Goal: Task Accomplishment & Management: Complete application form

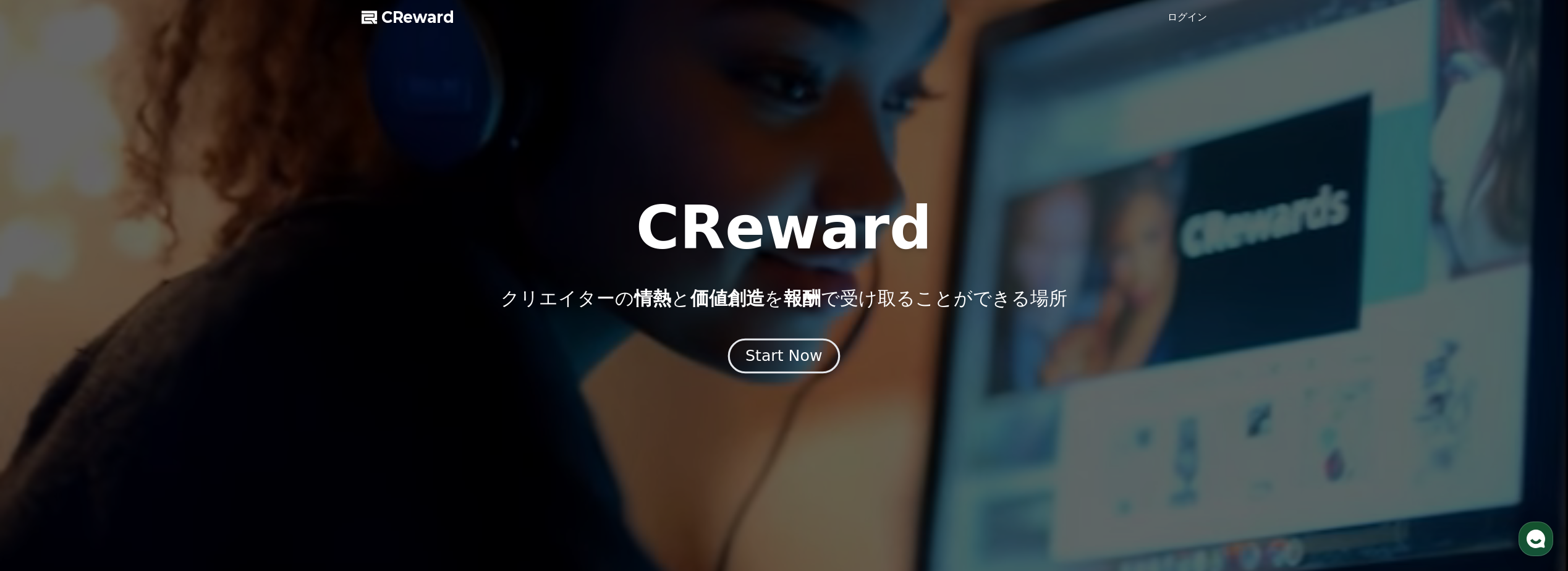
click at [802, 358] on div "Start Now" at bounding box center [784, 355] width 76 height 21
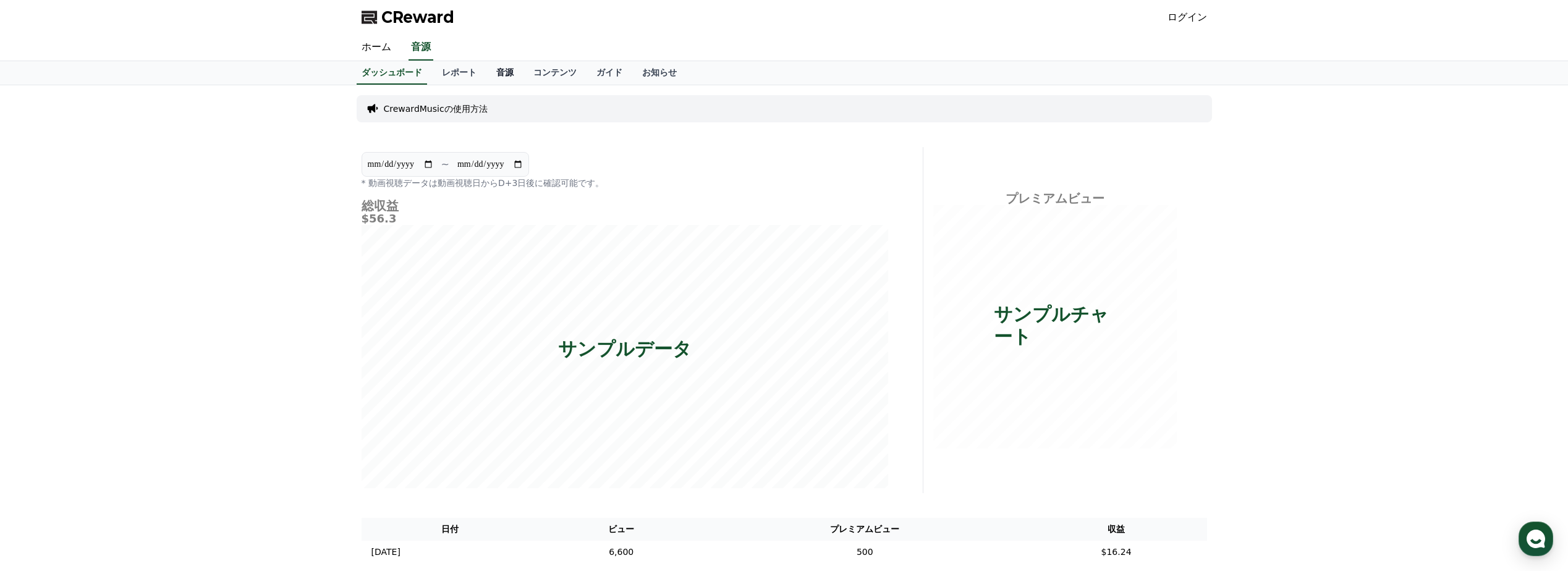
click at [486, 77] on link "音源" at bounding box center [505, 72] width 37 height 23
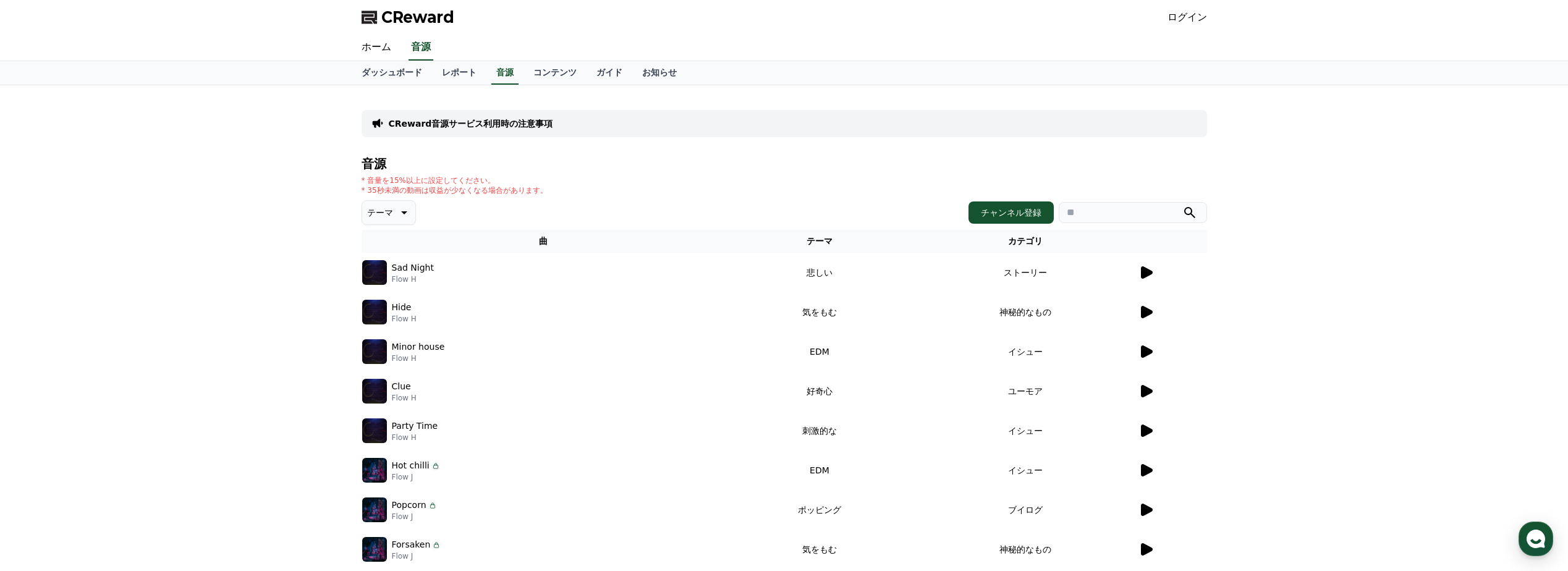
click at [1142, 278] on icon at bounding box center [1147, 273] width 12 height 12
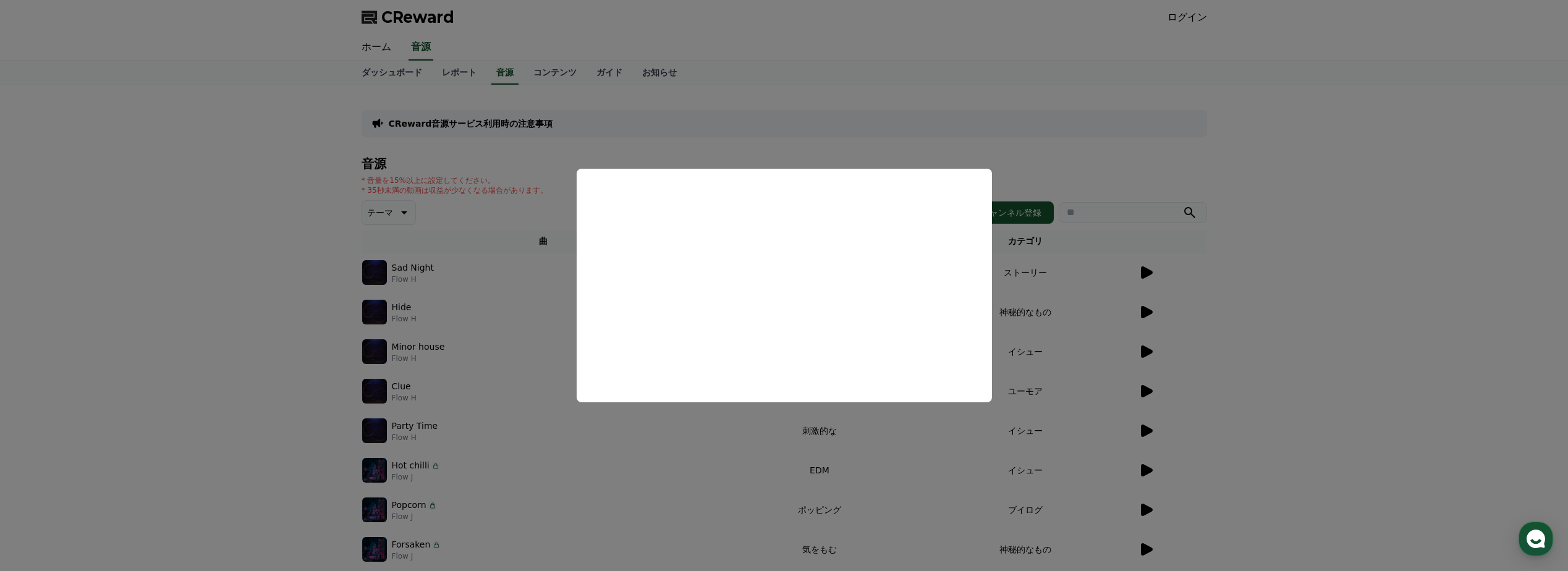
click at [761, 152] on button "close modal" at bounding box center [784, 285] width 1568 height 571
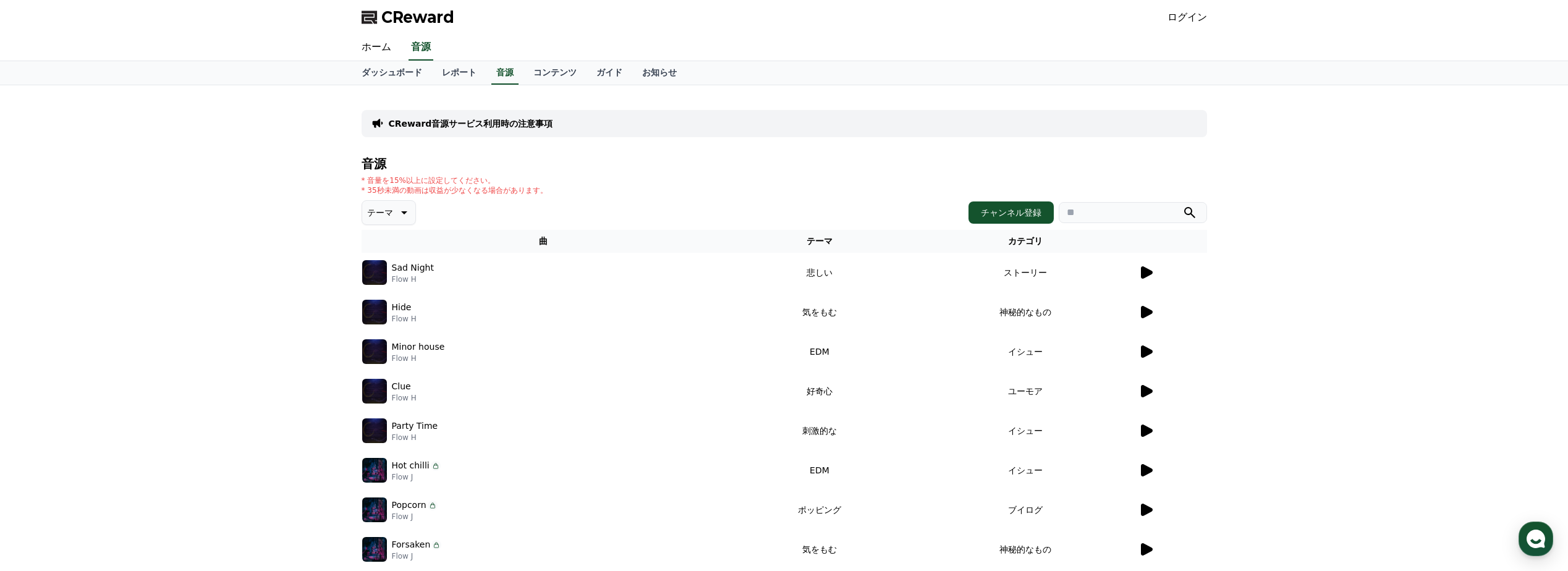
click at [405, 319] on p "Flow H" at bounding box center [405, 319] width 25 height 10
click at [1150, 313] on icon at bounding box center [1147, 312] width 12 height 12
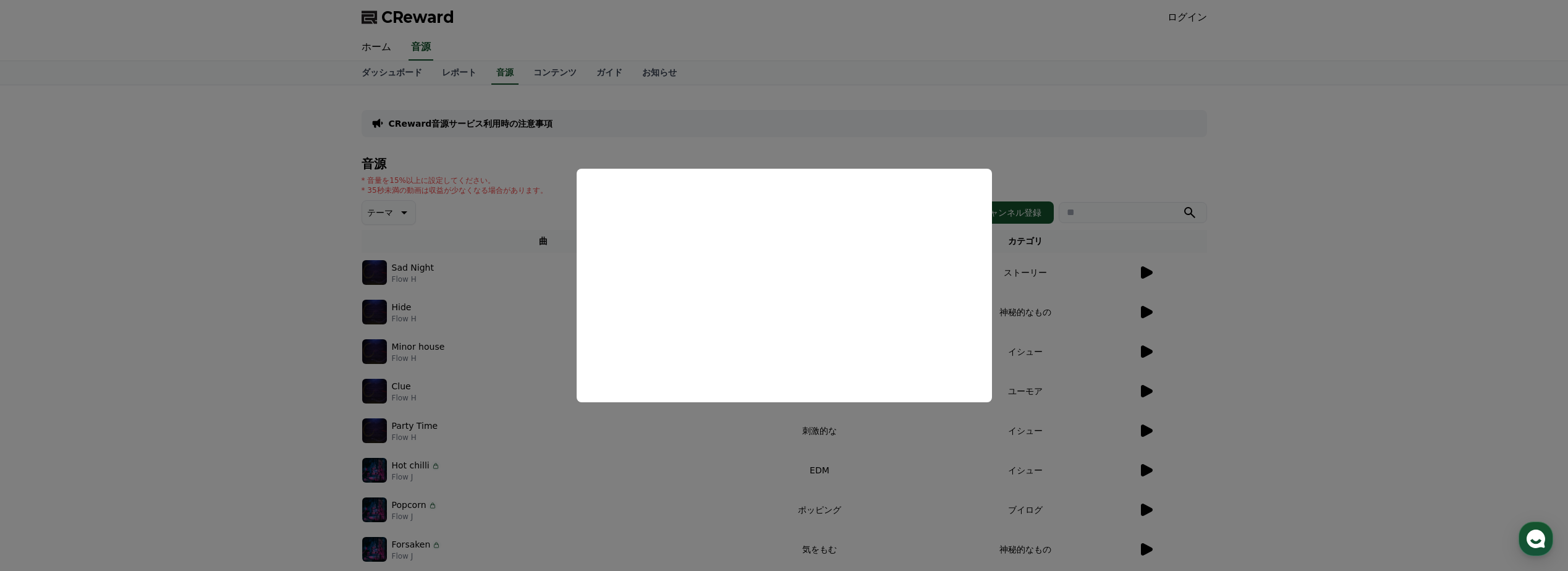
drag, startPoint x: 1049, startPoint y: 336, endPoint x: 1055, endPoint y: 334, distance: 6.3
click at [1055, 334] on button "close modal" at bounding box center [784, 285] width 1568 height 571
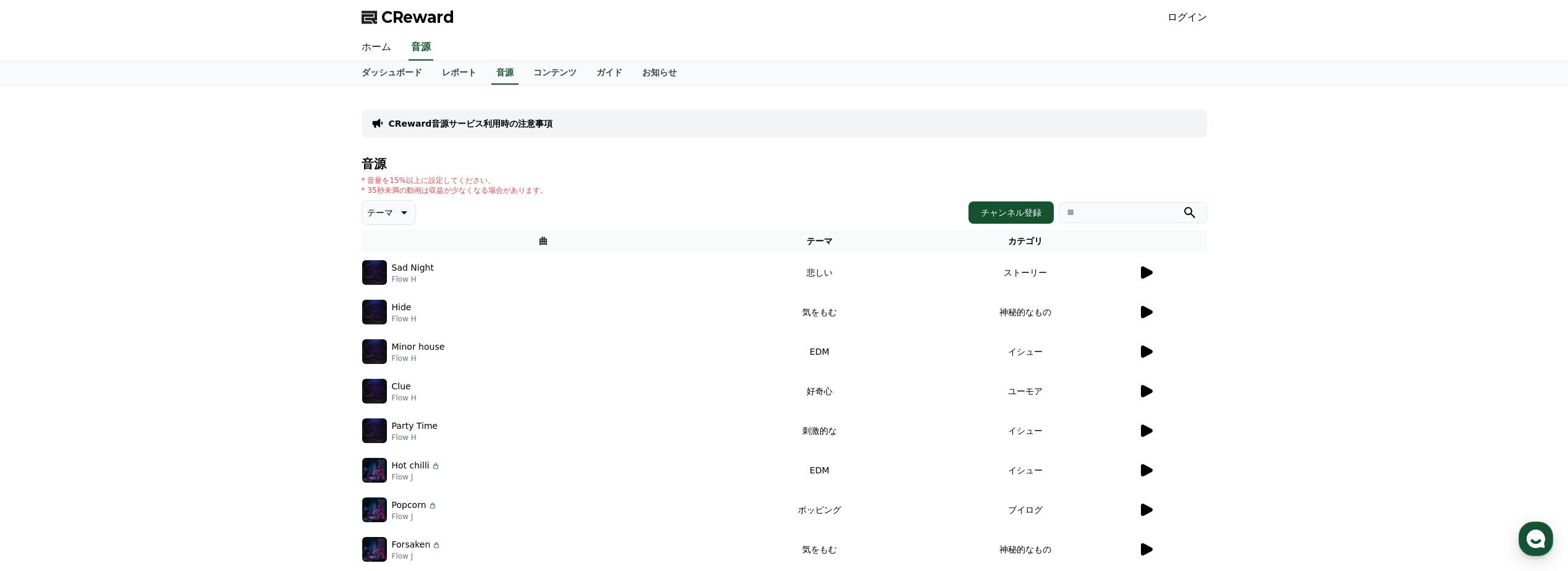
click at [377, 45] on link "ホーム" at bounding box center [376, 48] width 49 height 26
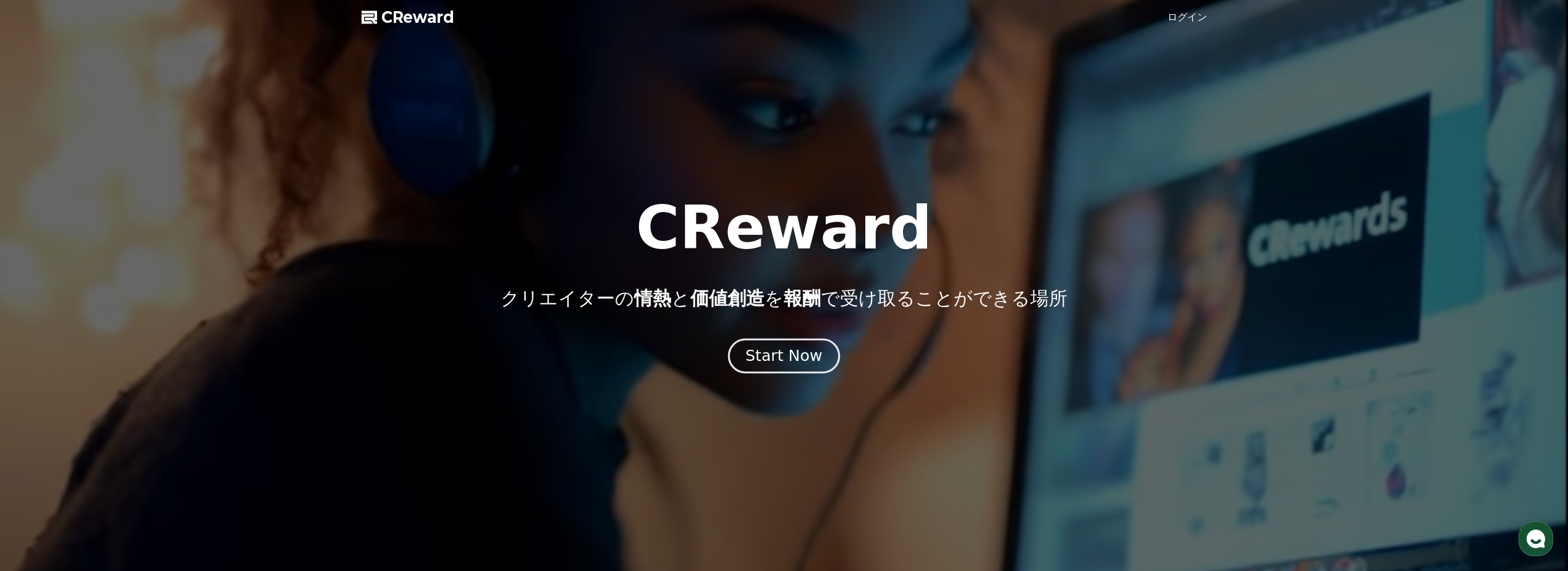
click at [782, 360] on div "Start Now" at bounding box center [784, 355] width 76 height 21
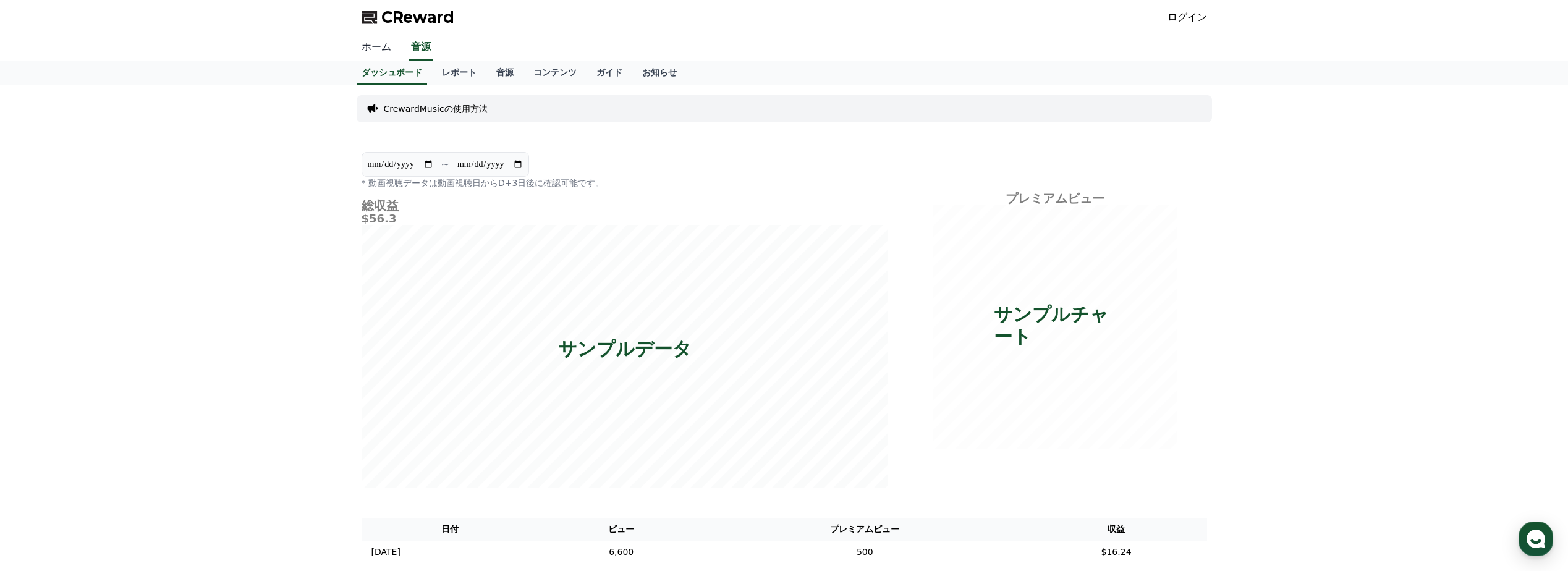
click at [365, 43] on link "ホーム" at bounding box center [376, 48] width 49 height 26
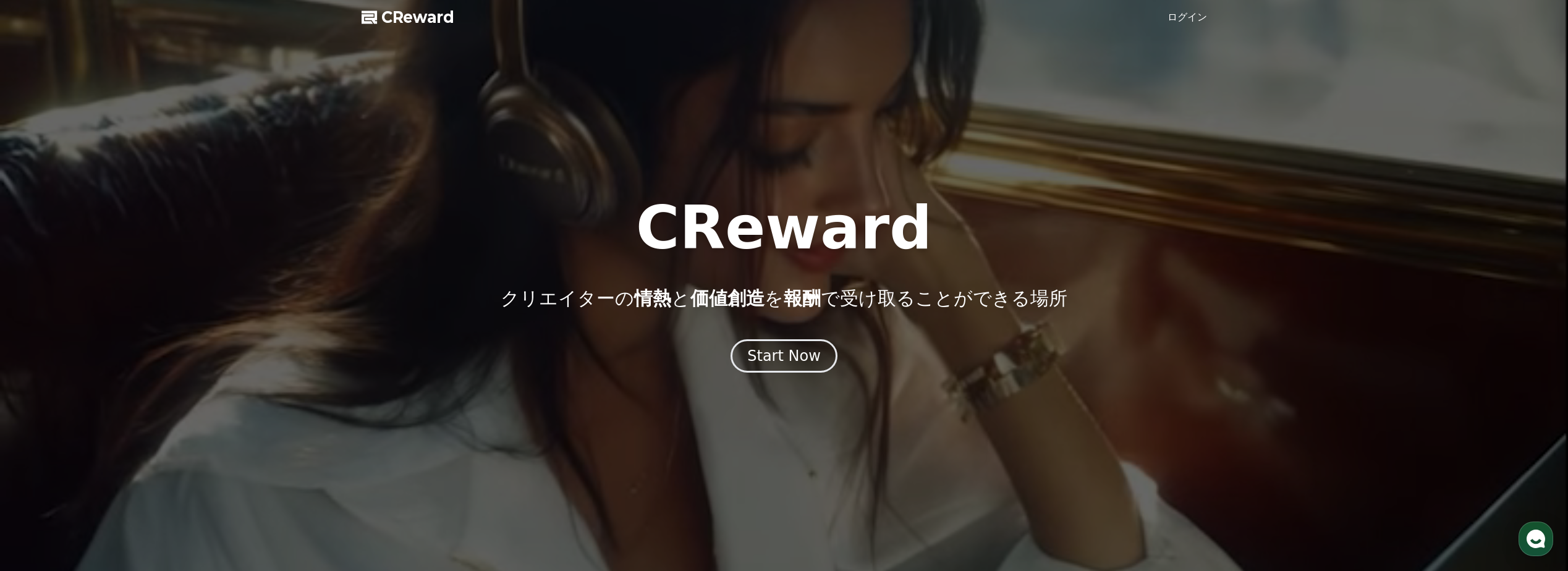
click at [1189, 22] on link "ログイン" at bounding box center [1187, 17] width 39 height 15
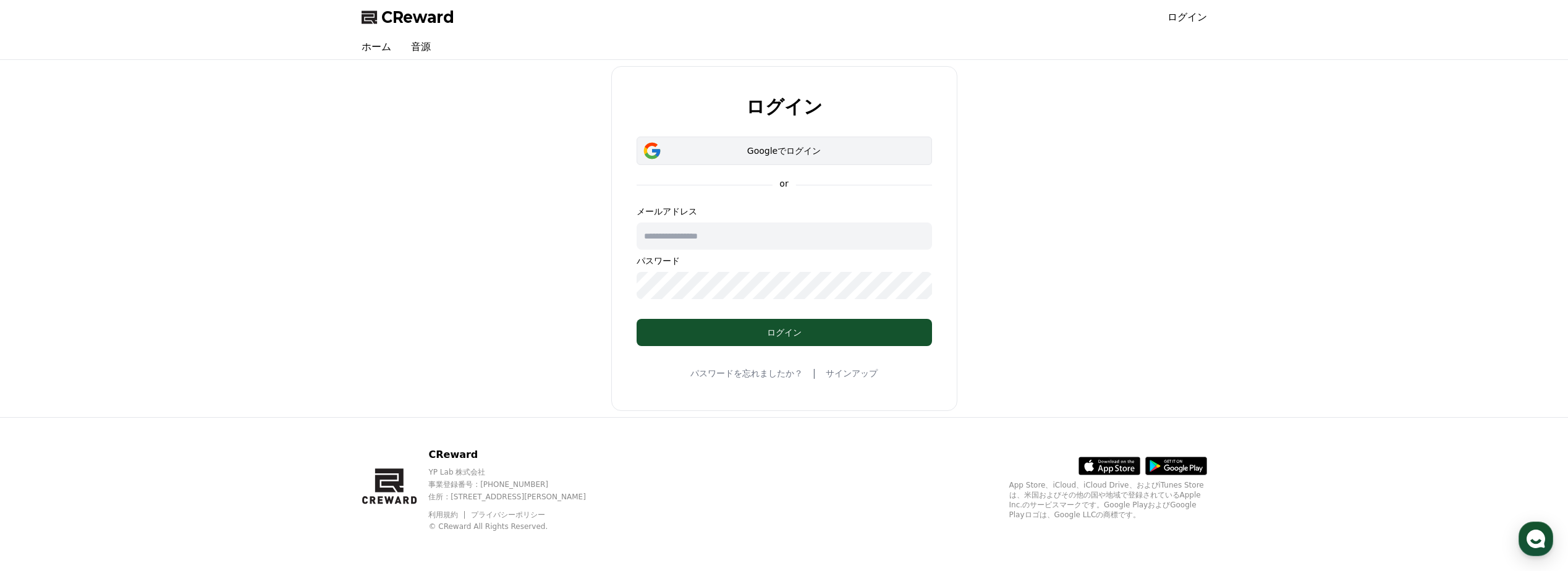
click at [759, 148] on div "Googleでログイン" at bounding box center [784, 151] width 260 height 12
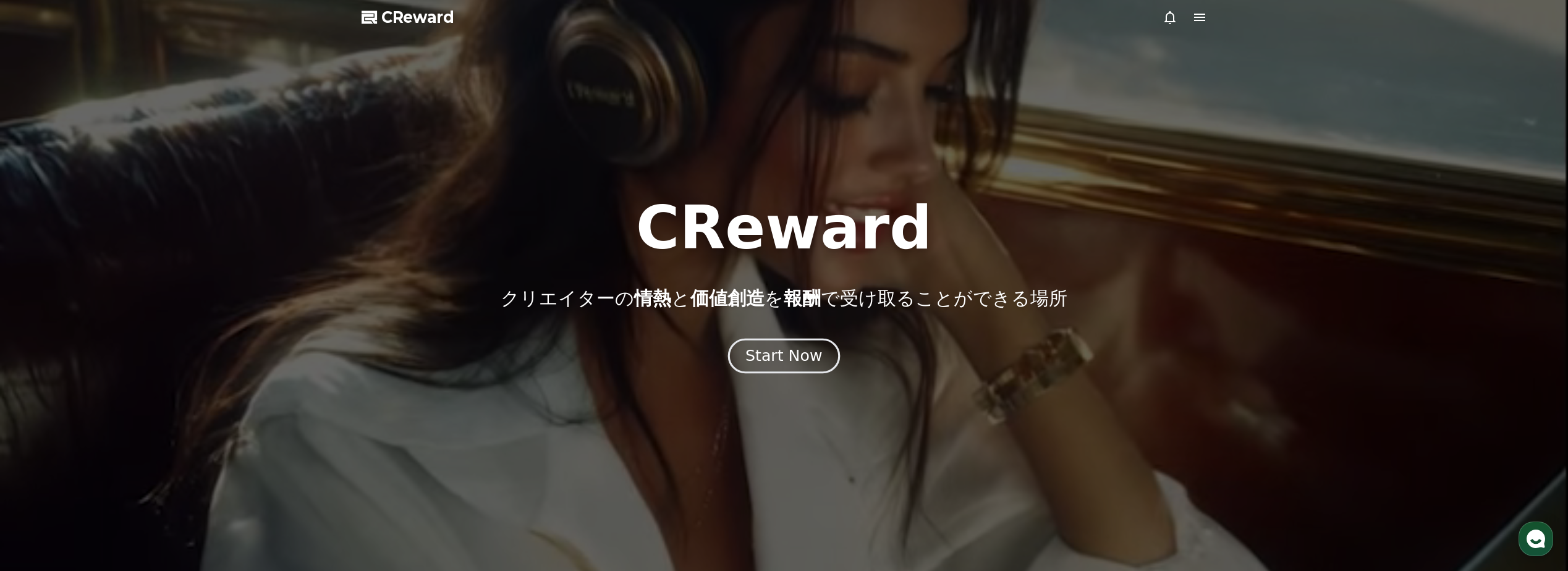
click at [816, 367] on button "Start Now" at bounding box center [784, 357] width 112 height 35
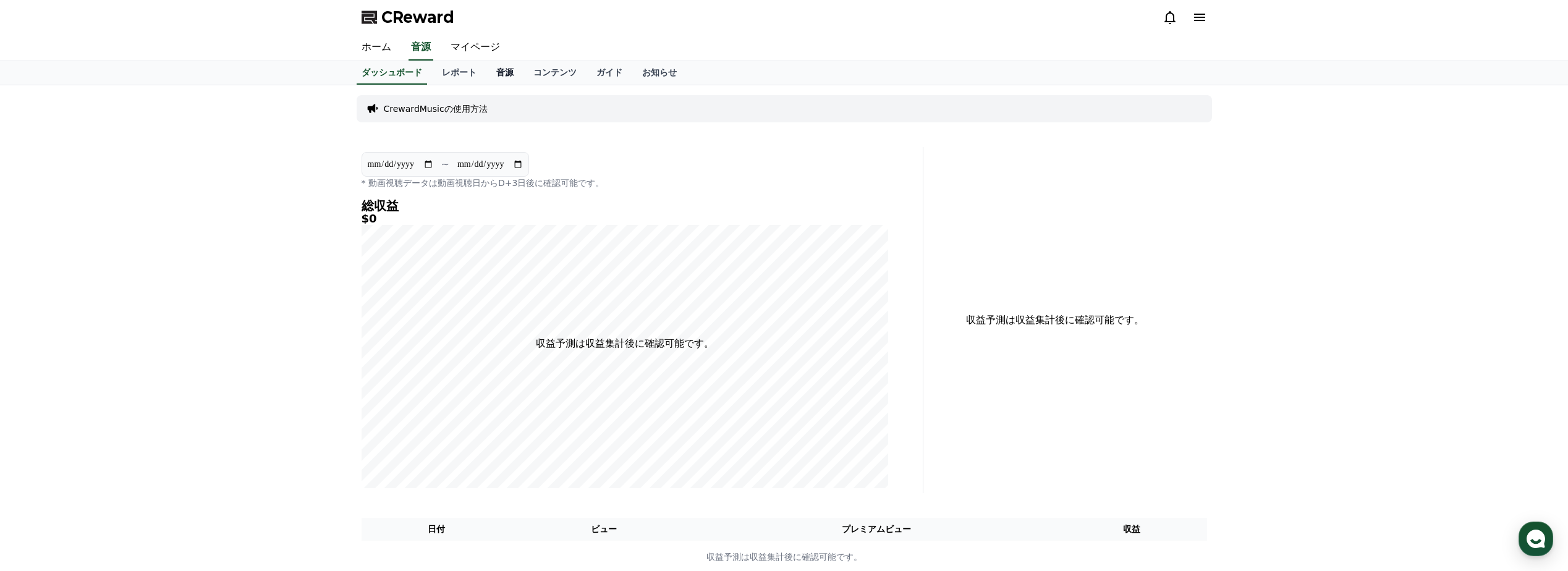
click at [486, 76] on link "音源" at bounding box center [505, 72] width 37 height 23
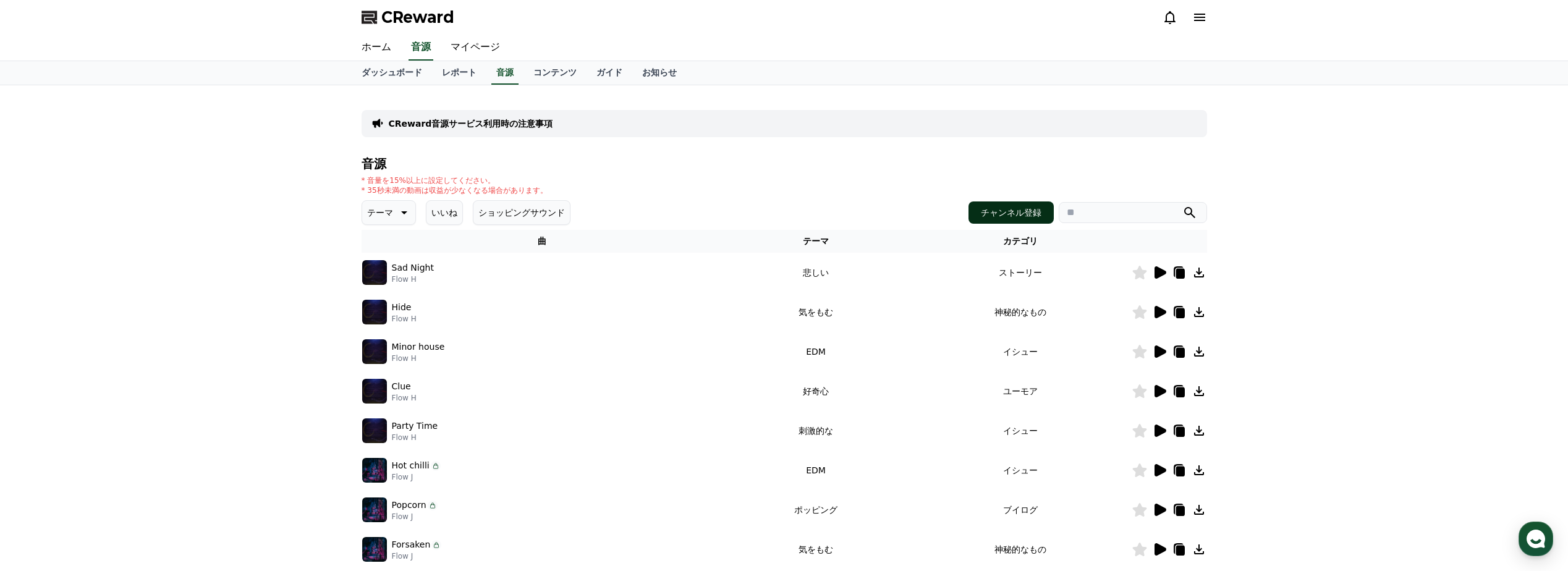
click at [988, 212] on button "チャンネル登録" at bounding box center [1011, 213] width 86 height 22
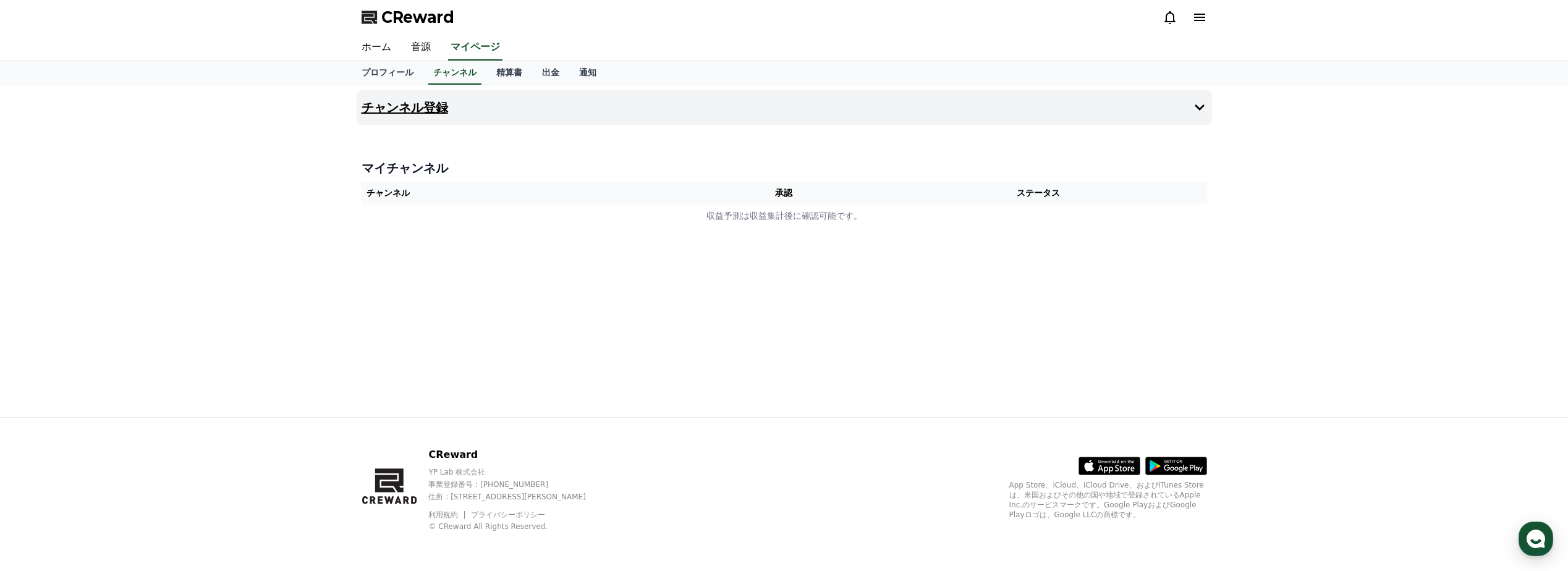
click at [438, 112] on button "チャンネル登録" at bounding box center [784, 107] width 855 height 35
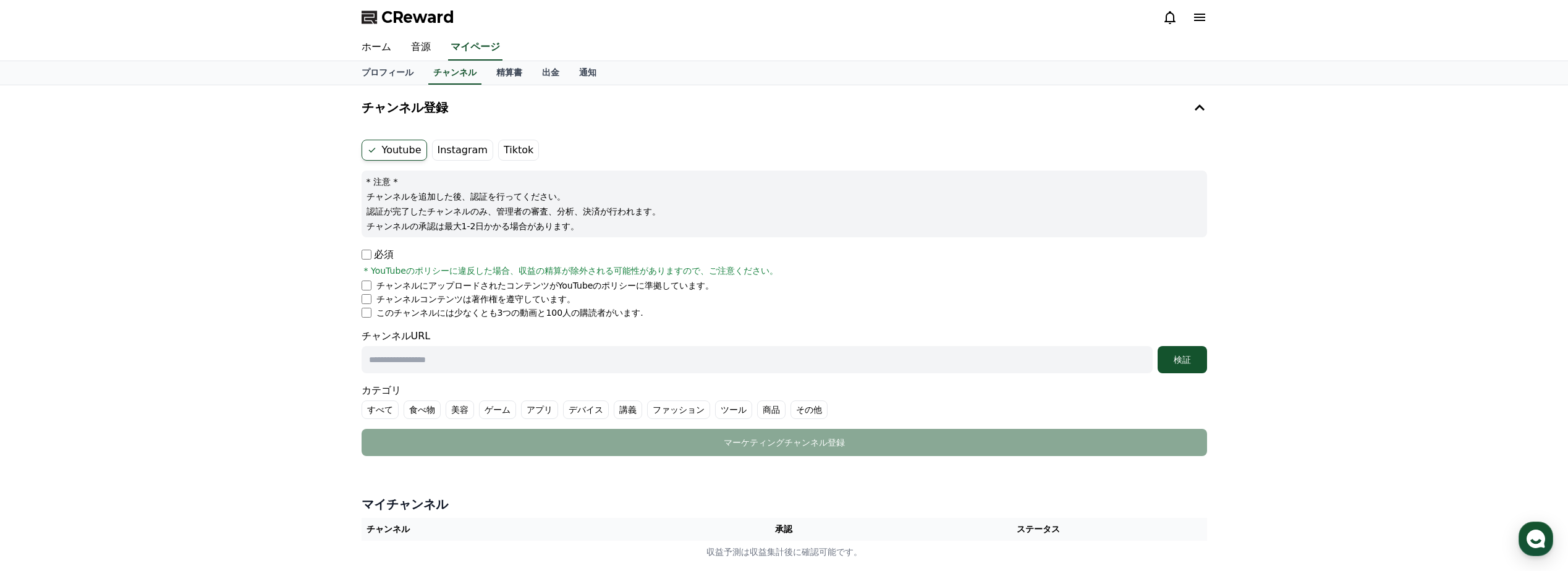
click at [371, 260] on p "必須" at bounding box center [378, 254] width 32 height 15
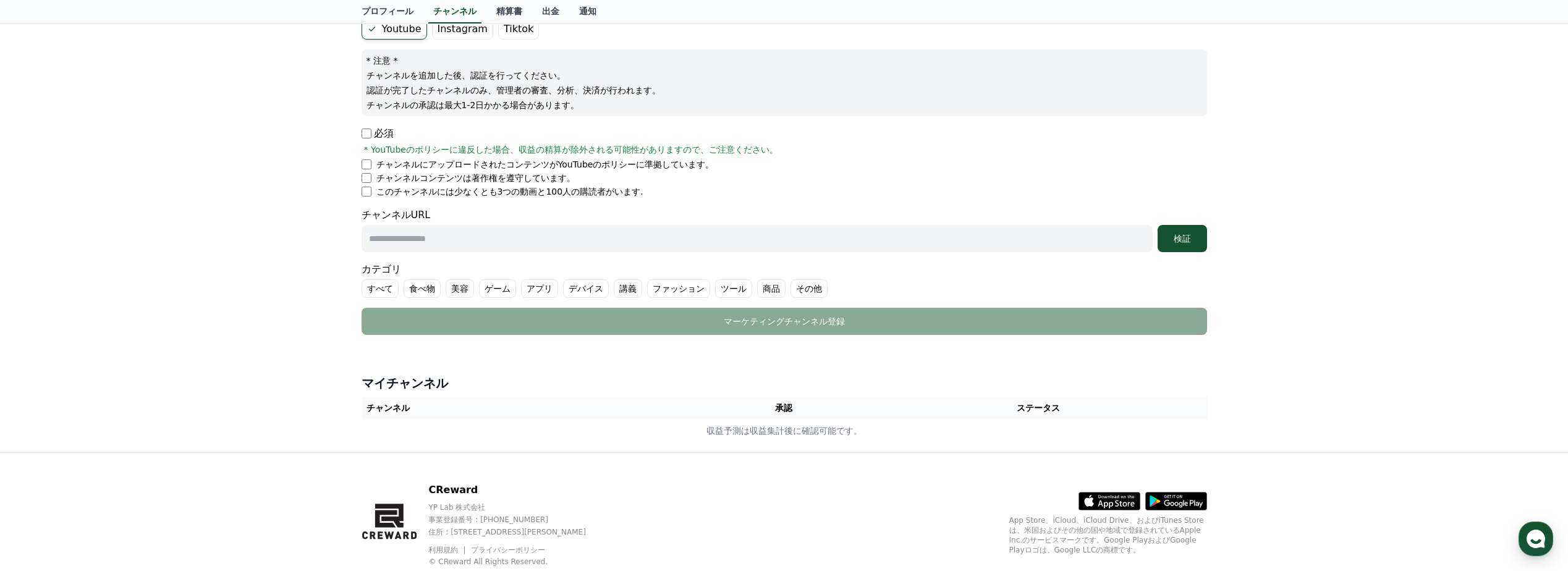
scroll to position [123, 0]
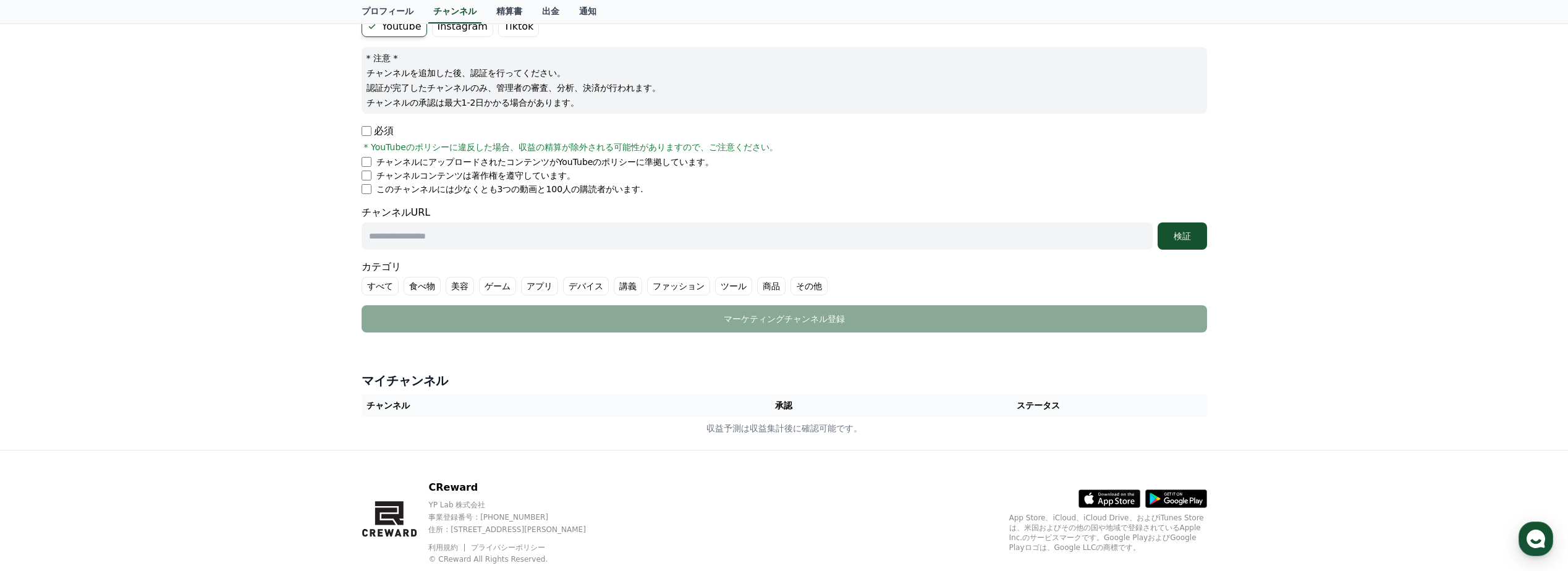
click at [324, 173] on div "チャンネル登録 Youtube Instagram Tiktok * 注意 * チャンネルを追加した後、認証を行ってください。 認証が完了したチャンネルのみ、…" at bounding box center [784, 206] width 1568 height 489
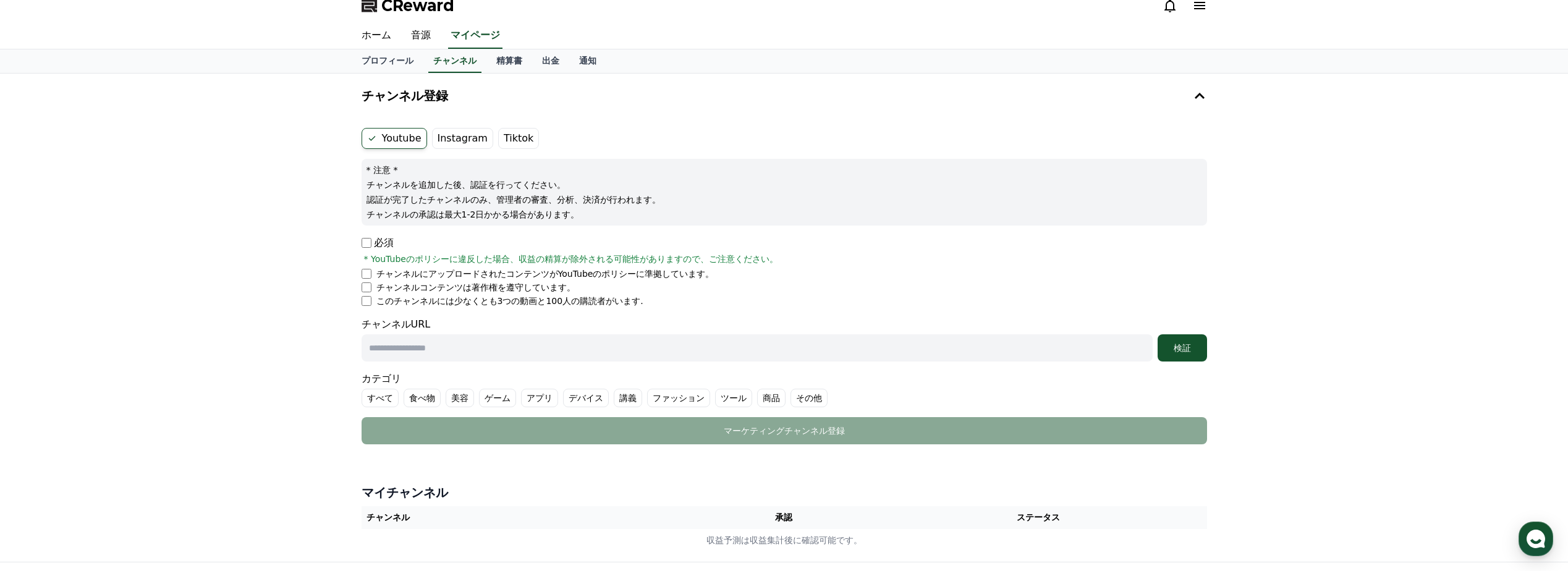
scroll to position [0, 0]
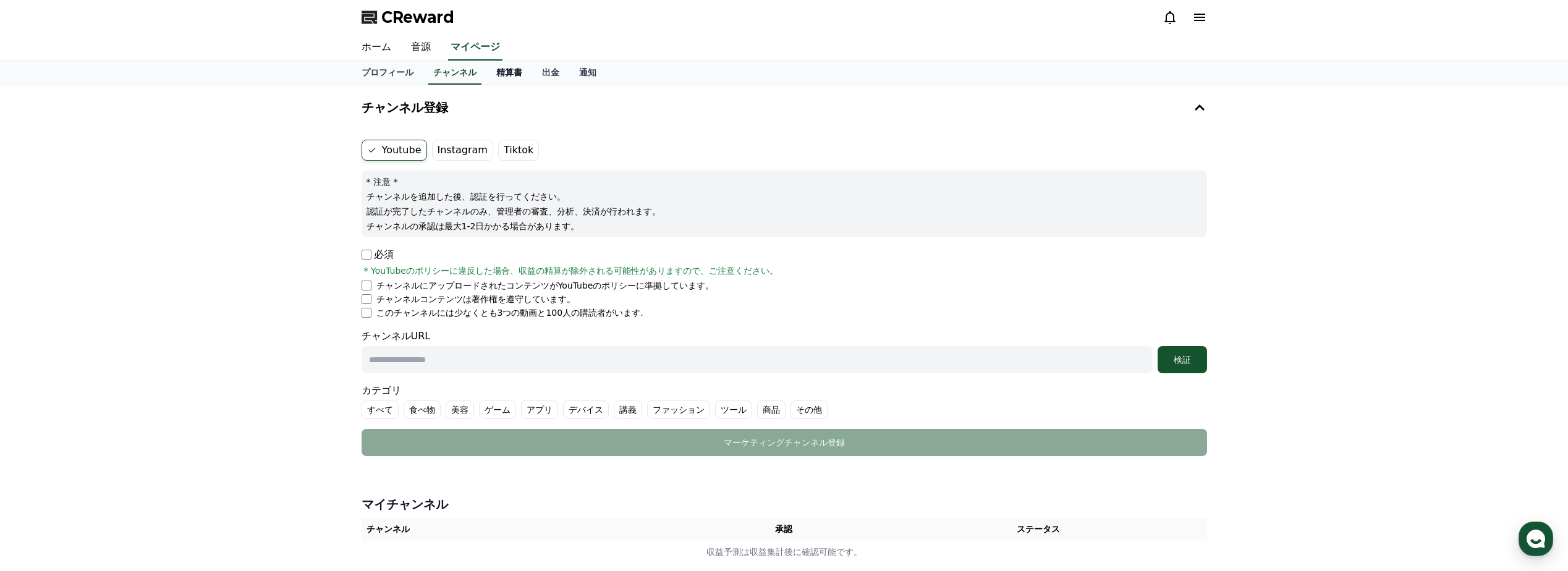
click at [486, 79] on link "精算書" at bounding box center [509, 72] width 45 height 23
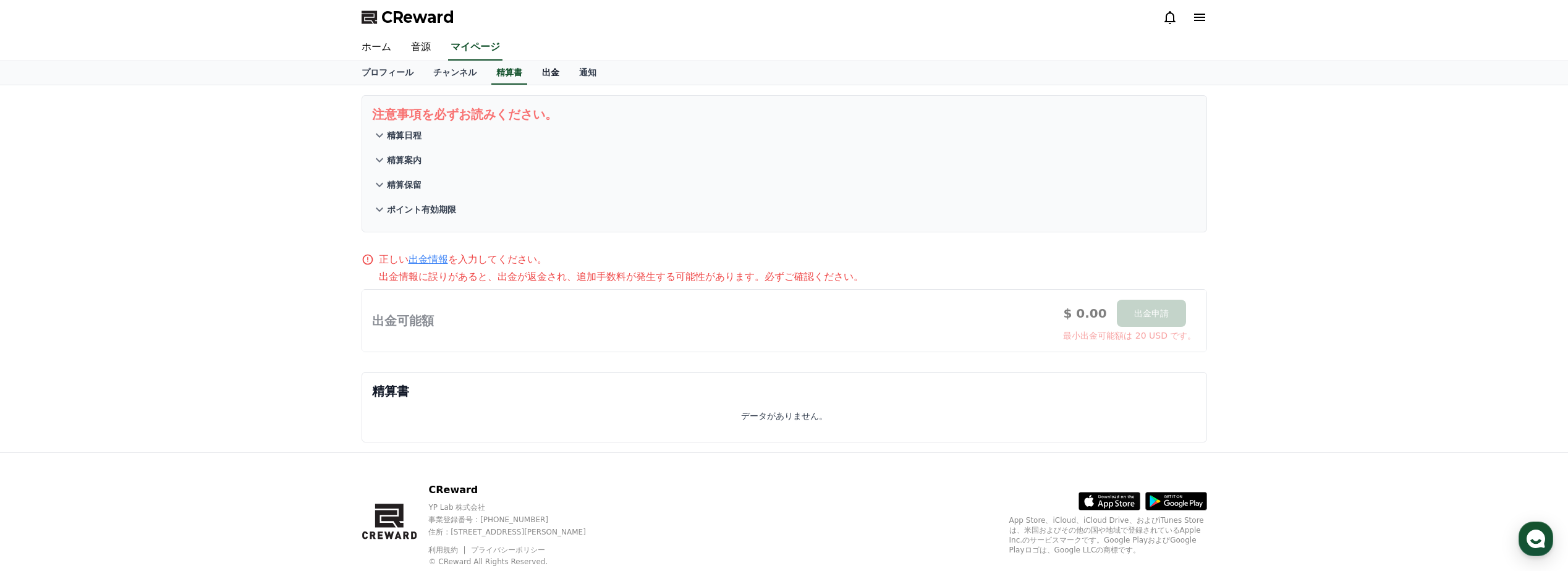
click at [532, 74] on link "出金" at bounding box center [551, 72] width 37 height 23
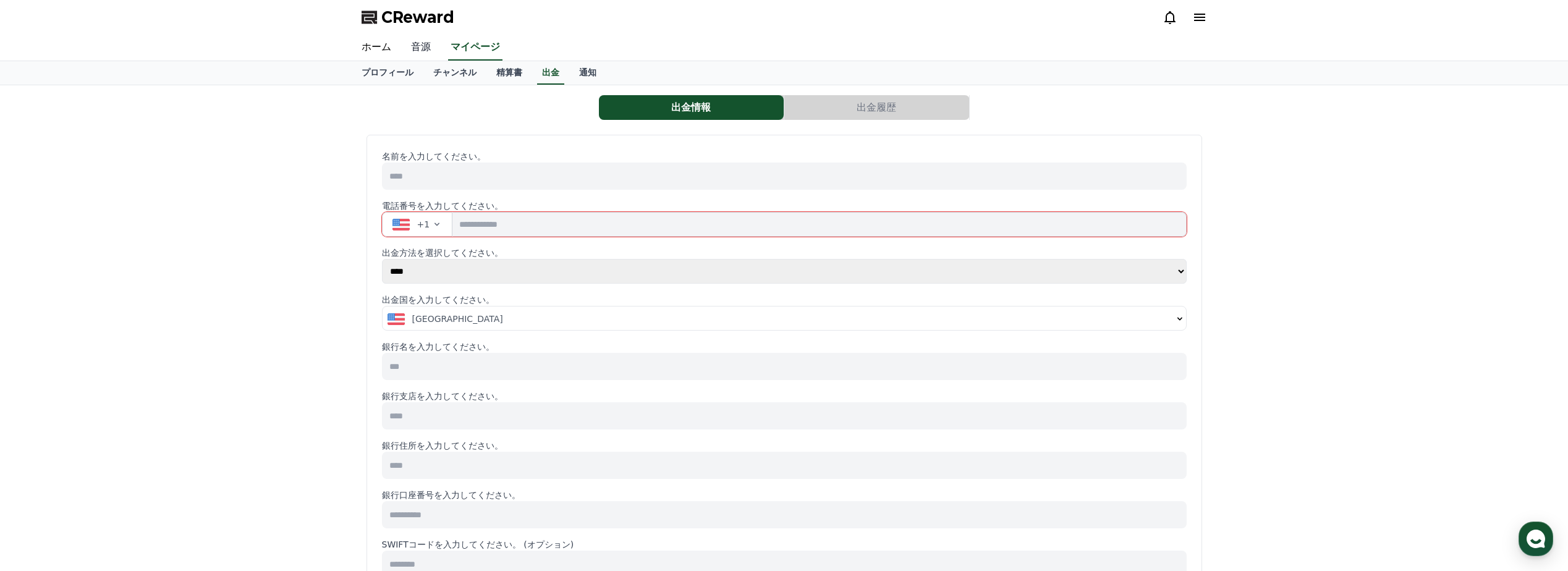
click at [412, 54] on link "音源" at bounding box center [421, 48] width 39 height 26
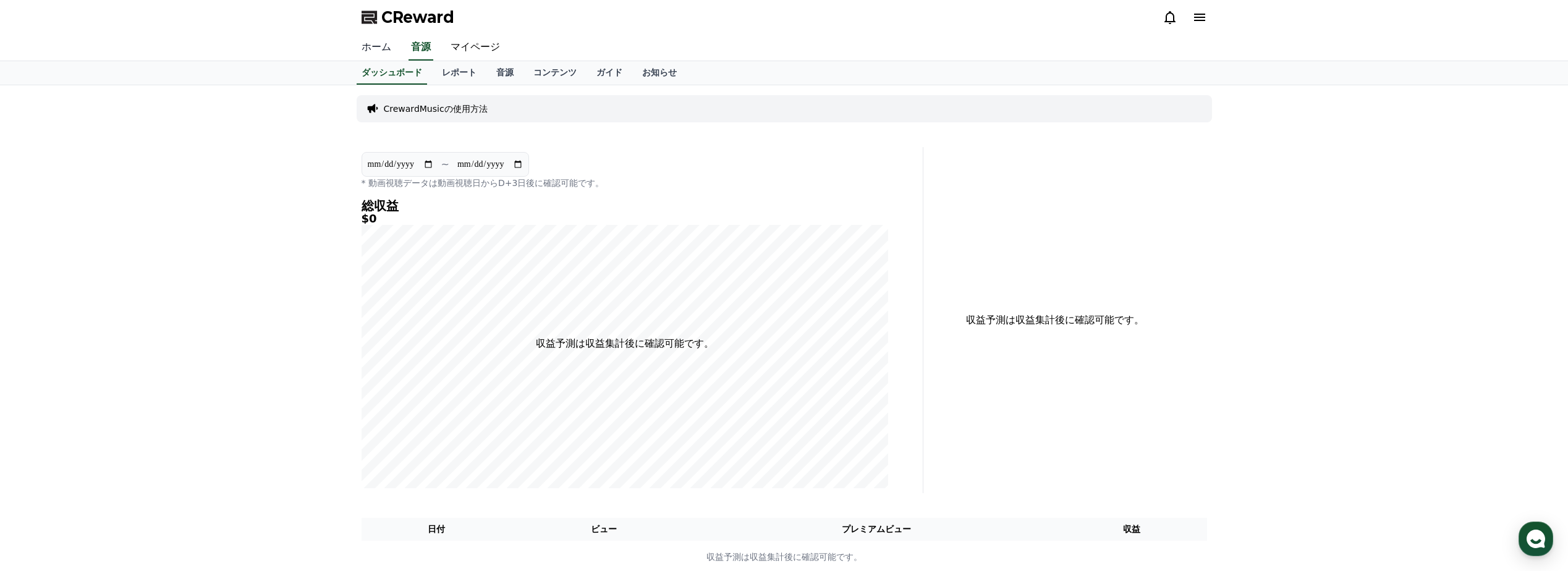
click at [388, 39] on link "ホーム" at bounding box center [376, 48] width 49 height 26
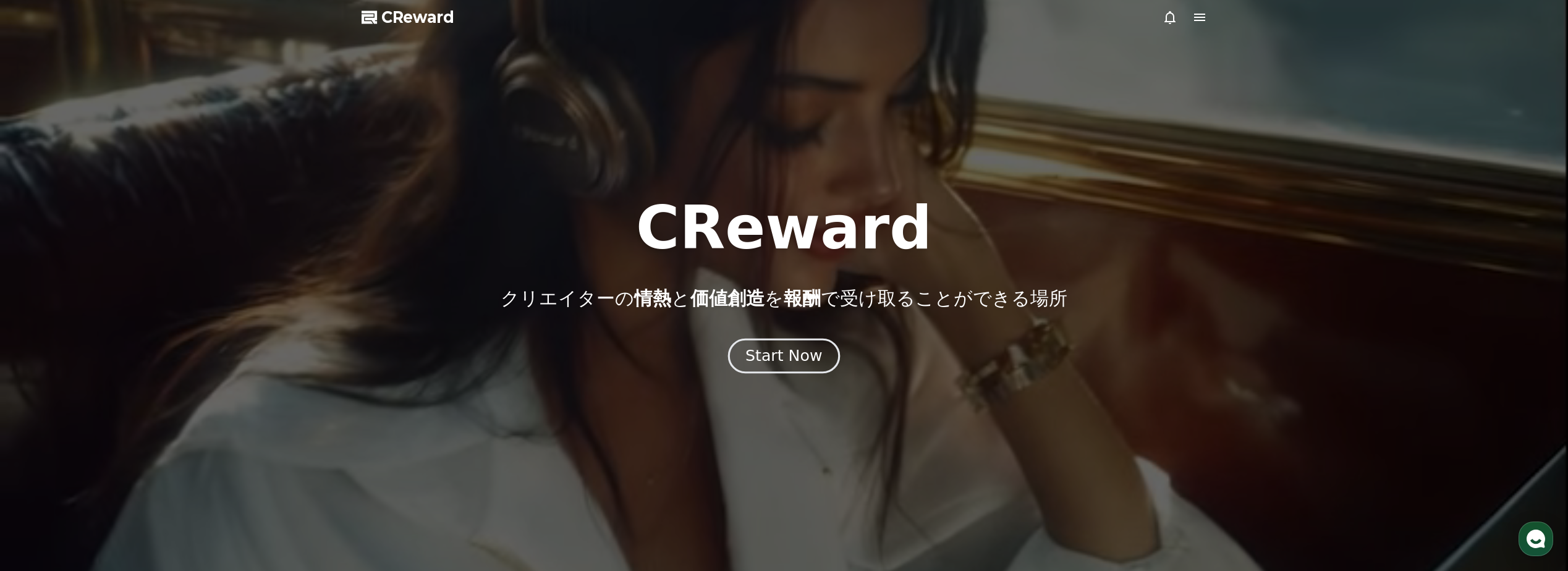
click at [767, 350] on div "Start Now" at bounding box center [784, 355] width 76 height 21
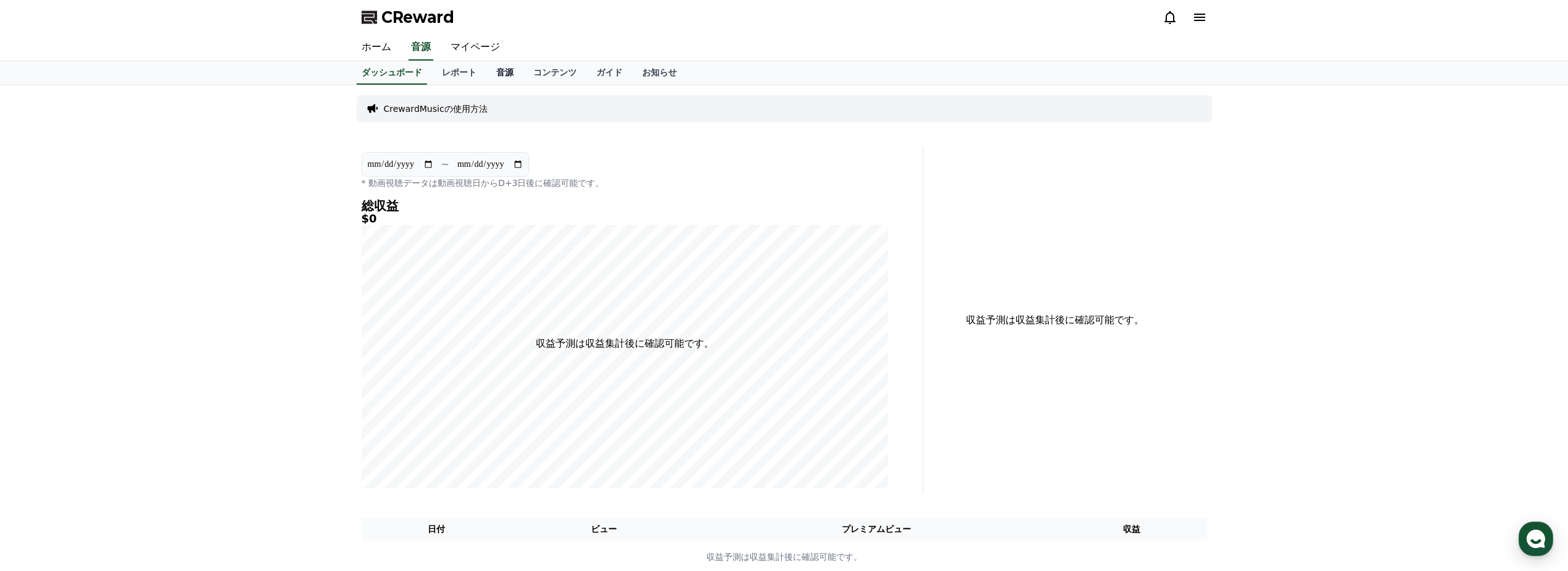
click at [486, 78] on link "音源" at bounding box center [505, 72] width 37 height 23
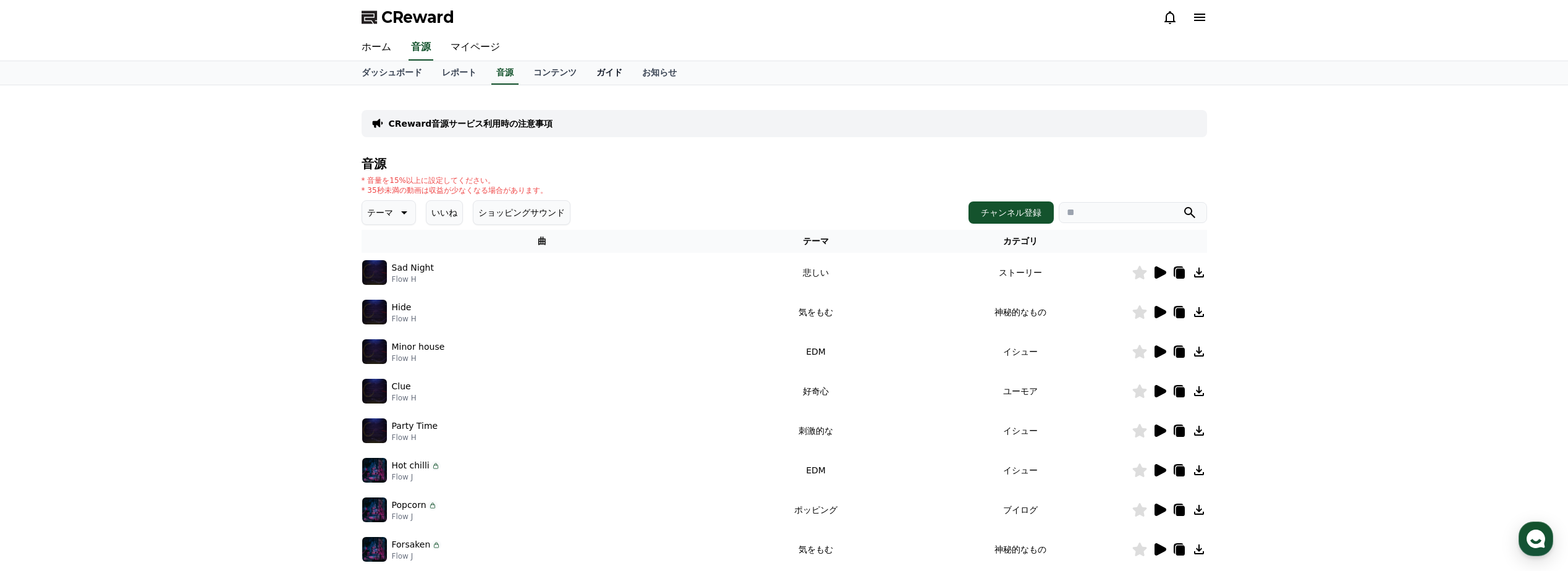
click at [586, 72] on link "ガイド" at bounding box center [609, 72] width 45 height 23
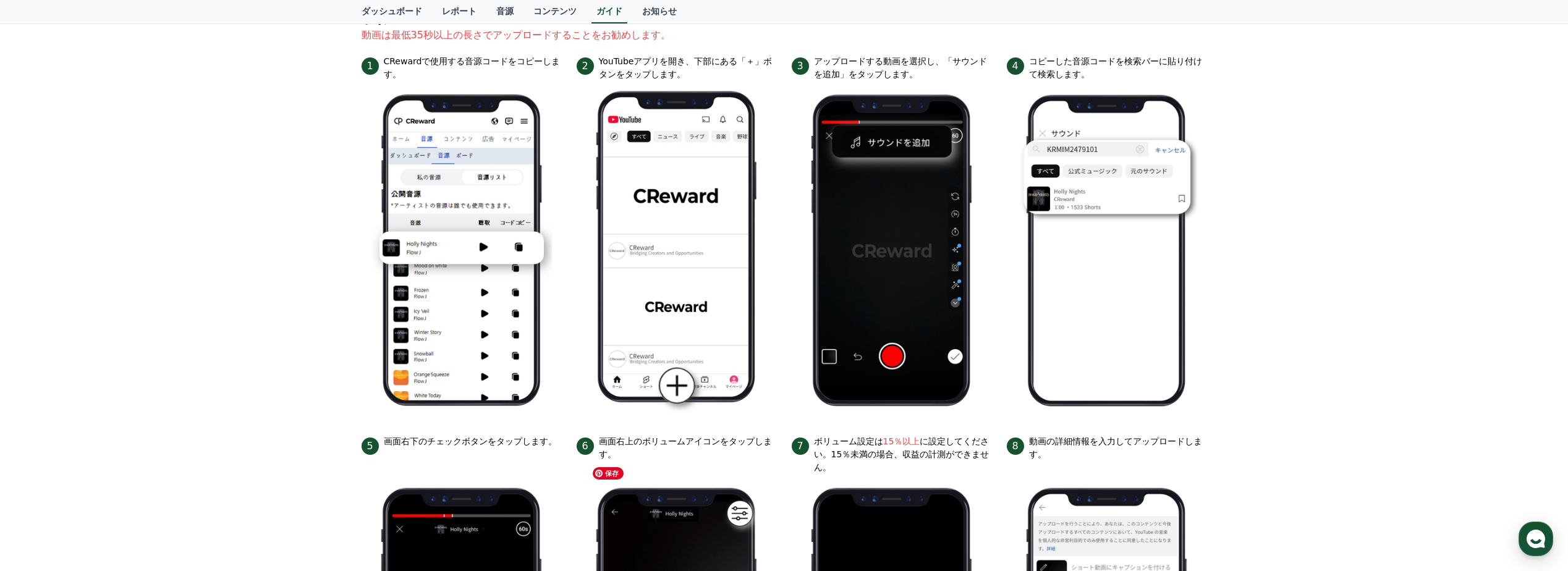
scroll to position [186, 0]
